Goal: Transaction & Acquisition: Purchase product/service

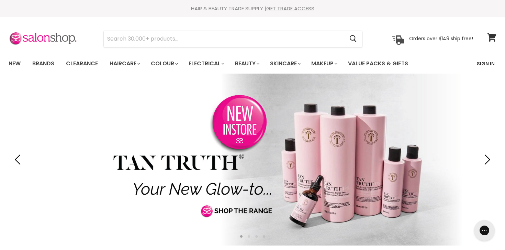
click at [487, 62] on link "Sign In" at bounding box center [486, 63] width 26 height 14
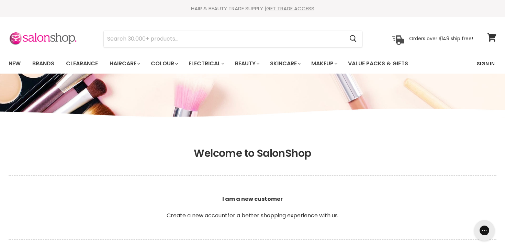
click at [486, 61] on link "Sign In" at bounding box center [486, 63] width 26 height 14
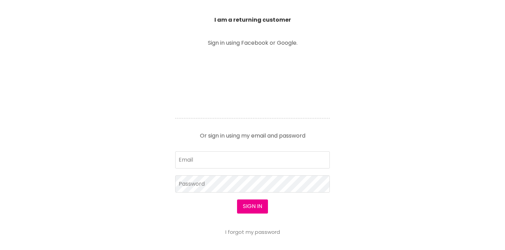
click at [220, 109] on article "Sign in using Facebook or Google. Or sign in using my email and password Email …" at bounding box center [253, 137] width 172 height 194
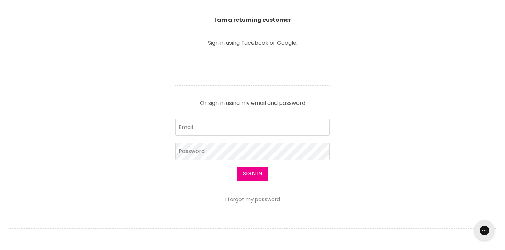
scroll to position [0, 0]
click at [207, 127] on input "Email" at bounding box center [252, 127] width 155 height 17
type input "teristelegram@gmail.com"
click at [255, 175] on button "Sign in" at bounding box center [252, 174] width 31 height 14
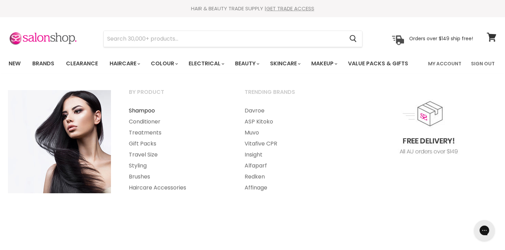
click at [135, 109] on link "Shampoo" at bounding box center [177, 110] width 114 height 11
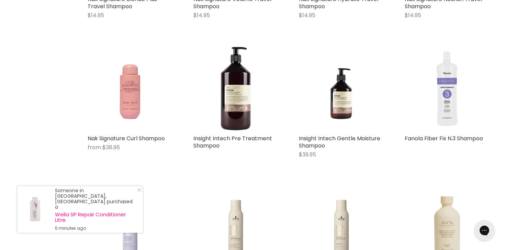
scroll to position [990, 0]
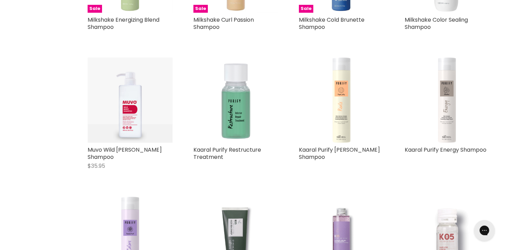
scroll to position [2839, 0]
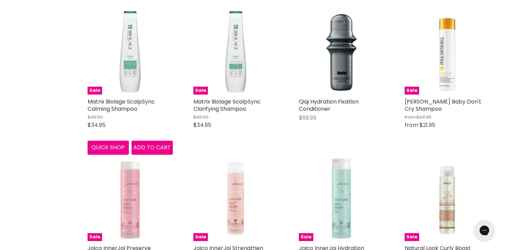
scroll to position [4704, 0]
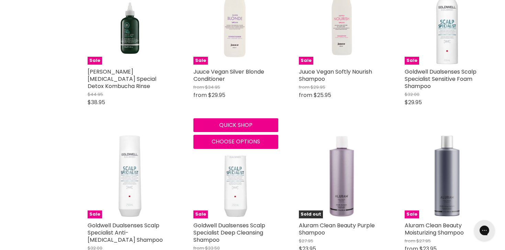
scroll to position [6681, 0]
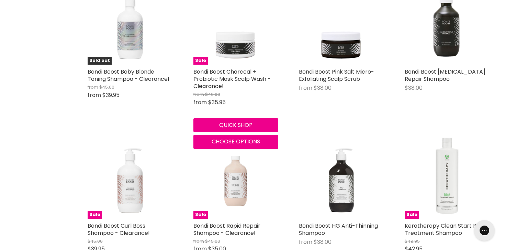
scroll to position [8342, 0]
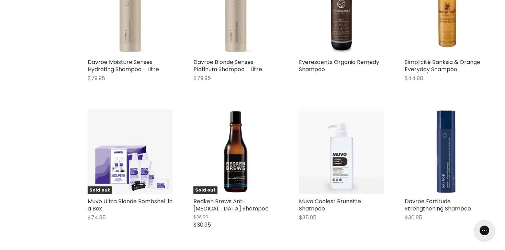
scroll to position [10268, 0]
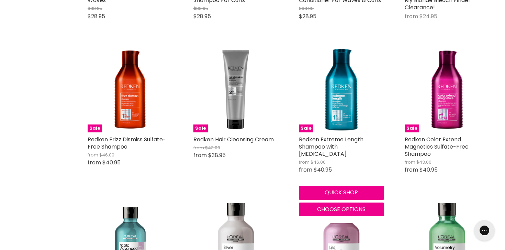
scroll to position [10892, 0]
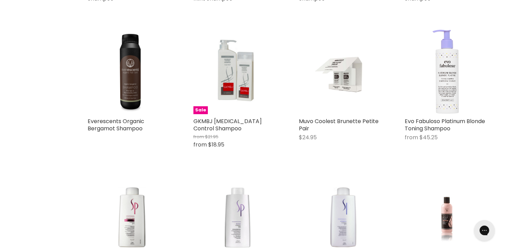
scroll to position [12512, 0]
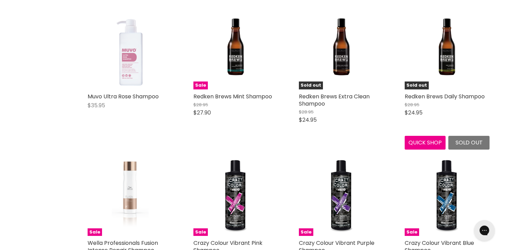
scroll to position [15034, 0]
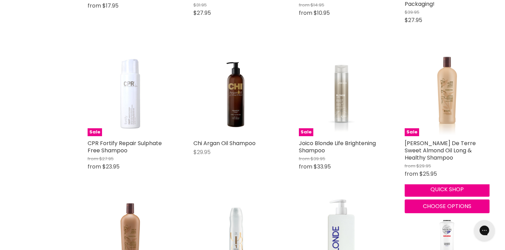
scroll to position [16618, 0]
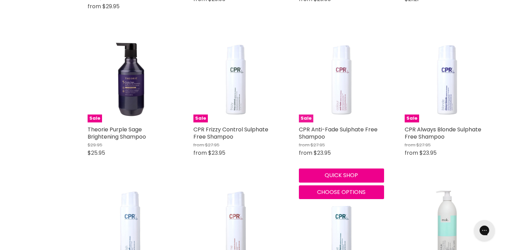
scroll to position [19137, 0]
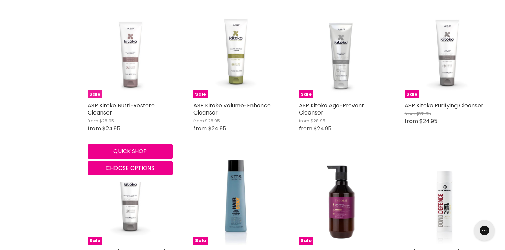
scroll to position [20150, 0]
